Goal: Book appointment/travel/reservation

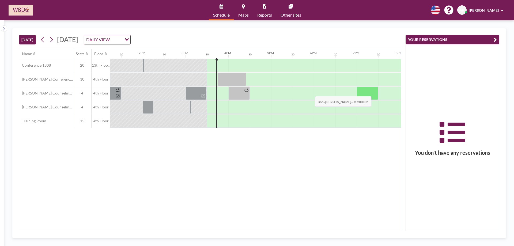
scroll to position [0, 643]
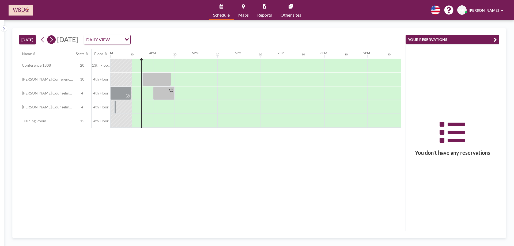
click at [54, 42] on icon at bounding box center [51, 40] width 5 height 8
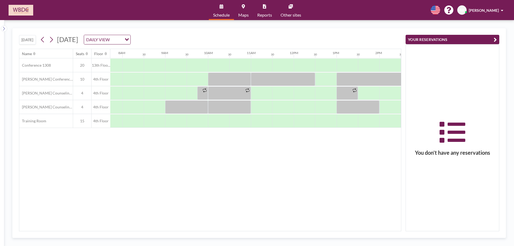
scroll to position [0, 343]
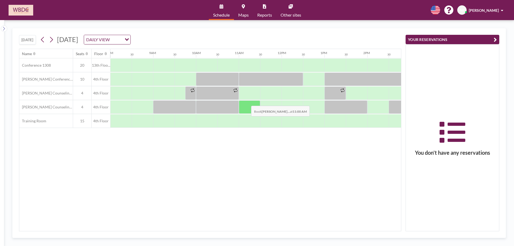
click at [247, 102] on div at bounding box center [249, 106] width 21 height 13
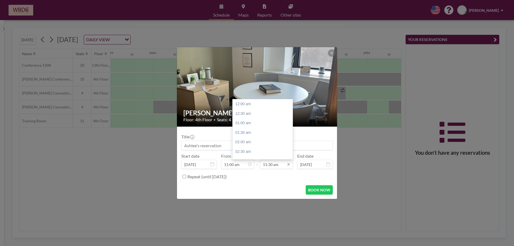
scroll to position [219, 0]
click at [273, 115] on div "12:00 pm" at bounding box center [264, 114] width 63 height 10
type input "12:00 pm"
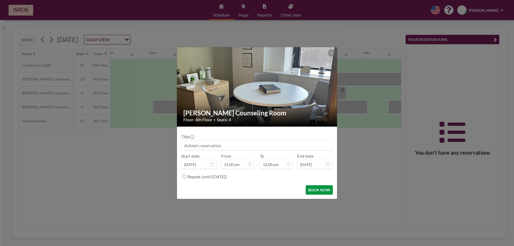
click at [316, 192] on button "BOOK NOW" at bounding box center [319, 189] width 27 height 9
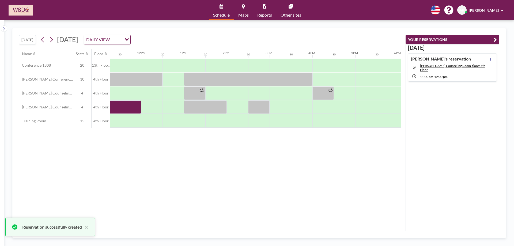
scroll to position [0, 489]
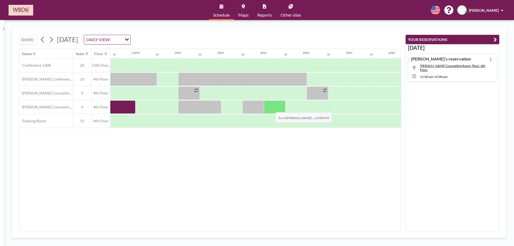
click at [271, 108] on div at bounding box center [274, 106] width 21 height 13
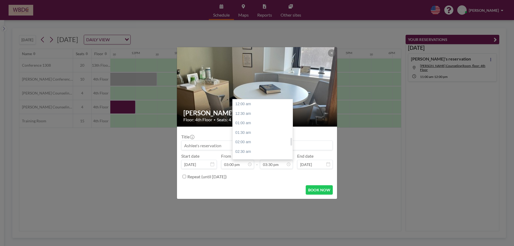
scroll to position [296, 0]
click at [263, 117] on div "04:00 pm" at bounding box center [264, 114] width 63 height 10
type input "04:00 pm"
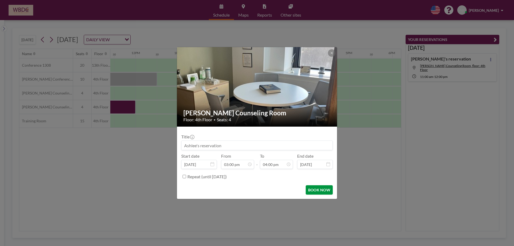
scroll to position [305, 0]
click at [312, 190] on button "BOOK NOW" at bounding box center [319, 189] width 27 height 9
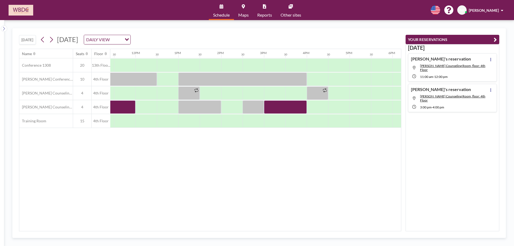
drag, startPoint x: 143, startPoint y: 219, endPoint x: 121, endPoint y: 227, distance: 23.7
click at [133, 224] on div "Name Seats Floor 12AM 30 1AM 30 2AM 30 3AM 30 4AM 30 5AM 30 6AM 30 7AM 30 8AM 3…" at bounding box center [210, 140] width 382 height 182
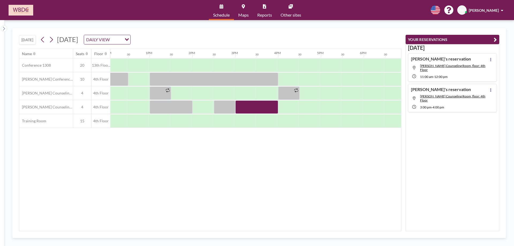
scroll to position [0, 519]
